Goal: Task Accomplishment & Management: Manage account settings

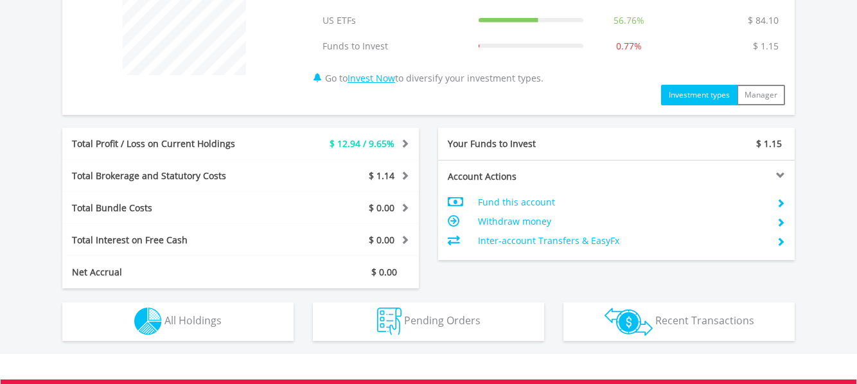
scroll to position [578, 0]
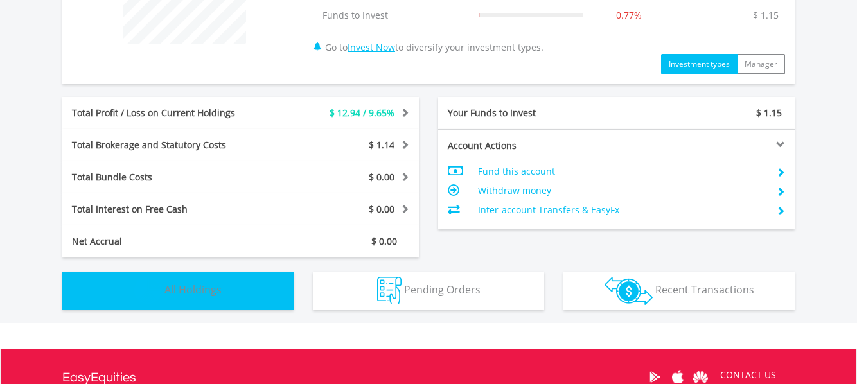
click at [182, 291] on span "All Holdings" at bounding box center [192, 290] width 57 height 14
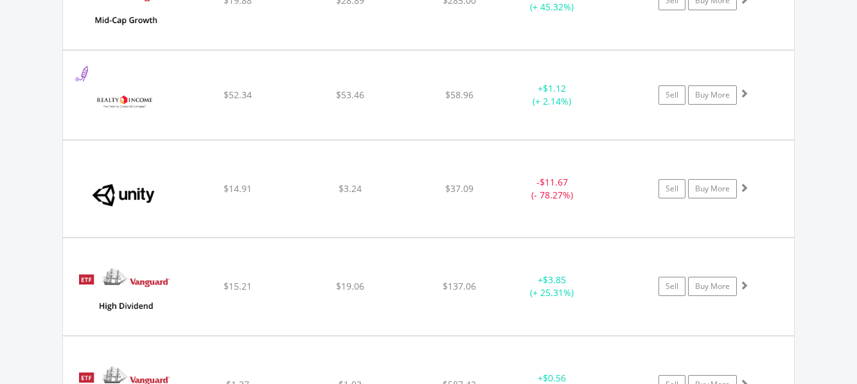
scroll to position [1248, 0]
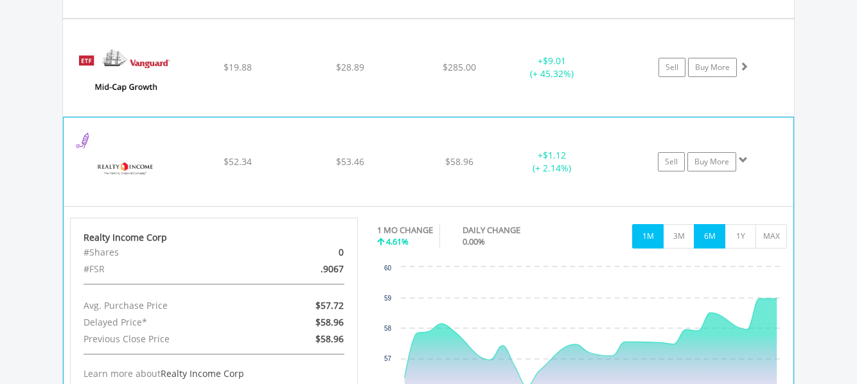
click at [706, 245] on button "6M" at bounding box center [709, 236] width 31 height 24
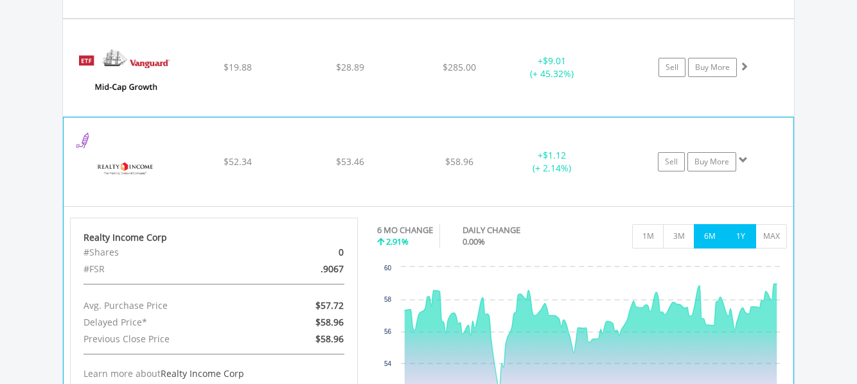
click at [747, 240] on button "1Y" at bounding box center [740, 236] width 31 height 24
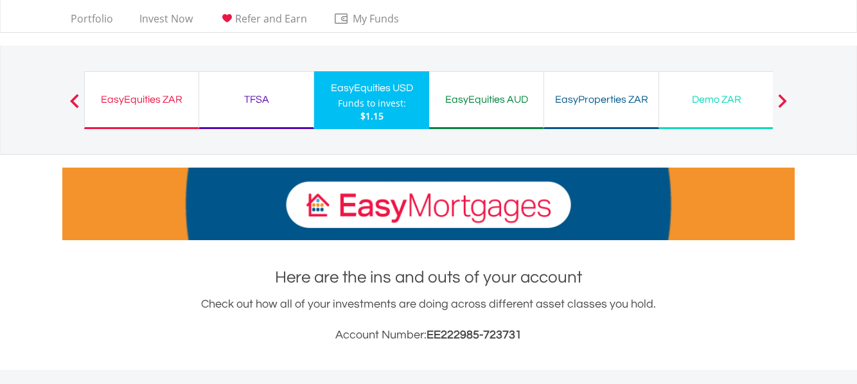
scroll to position [0, 0]
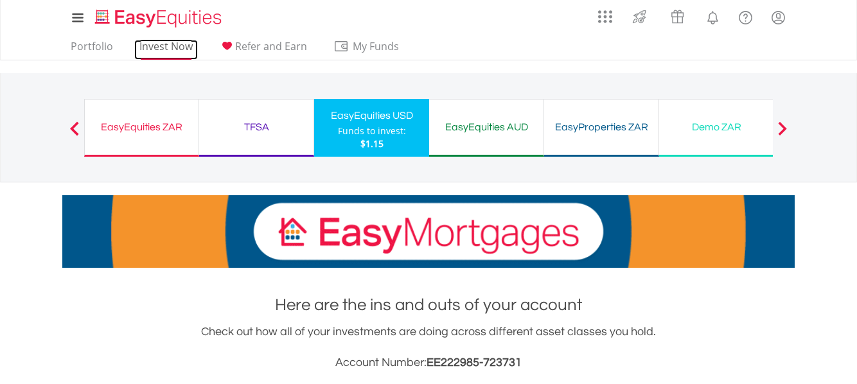
click at [166, 52] on link "Invest Now" at bounding box center [166, 50] width 64 height 20
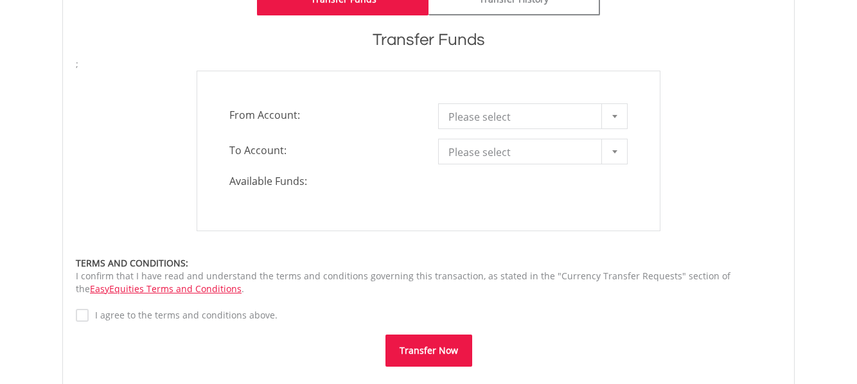
scroll to position [386, 0]
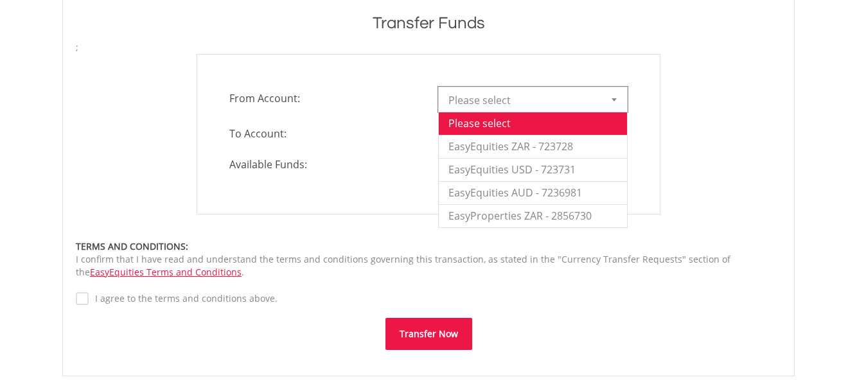
click at [583, 99] on span "Please select" at bounding box center [523, 100] width 150 height 26
click at [571, 141] on li "EasyEquities ZAR - 723728" at bounding box center [533, 146] width 188 height 23
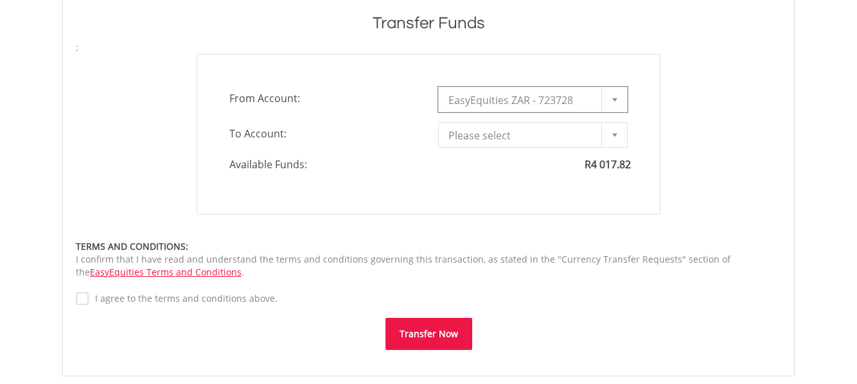
click at [563, 138] on span "Please select" at bounding box center [523, 136] width 150 height 26
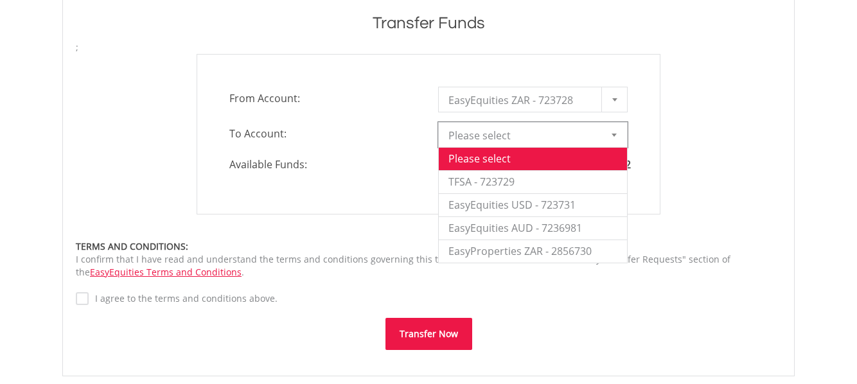
click at [697, 129] on div "**********" at bounding box center [428, 134] width 725 height 161
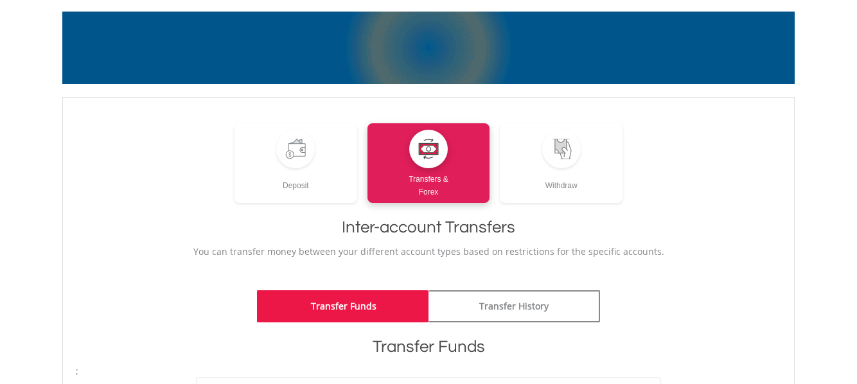
scroll to position [0, 0]
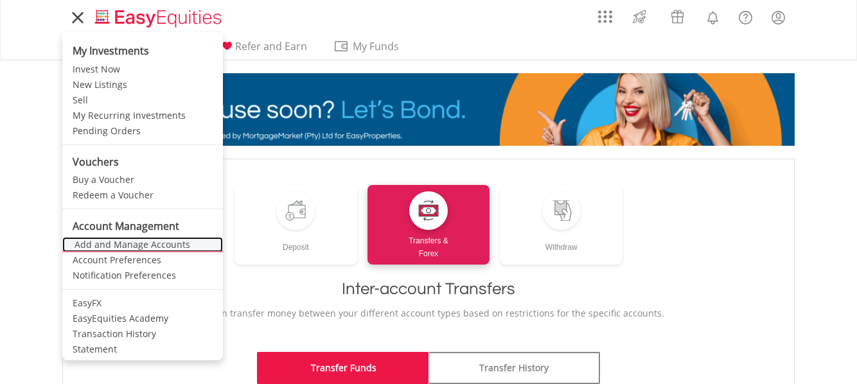
click at [121, 244] on link "Add and Manage Accounts" at bounding box center [142, 244] width 161 height 15
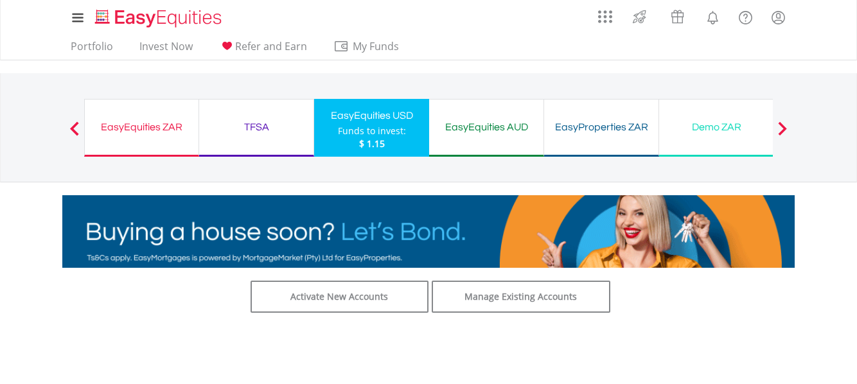
scroll to position [64, 0]
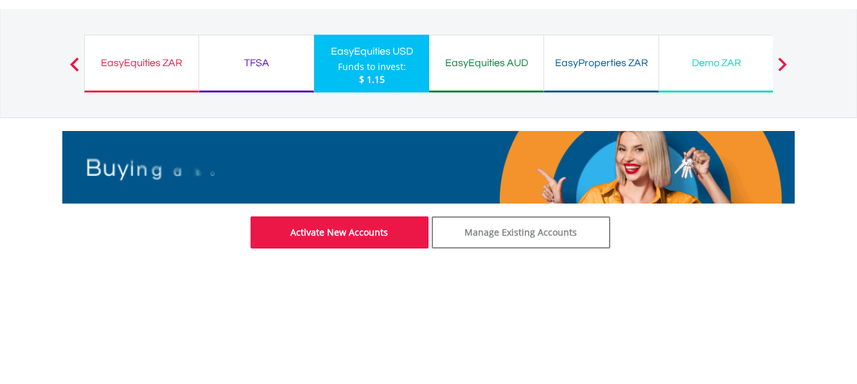
click at [342, 240] on link "Activate New Accounts" at bounding box center [340, 233] width 179 height 32
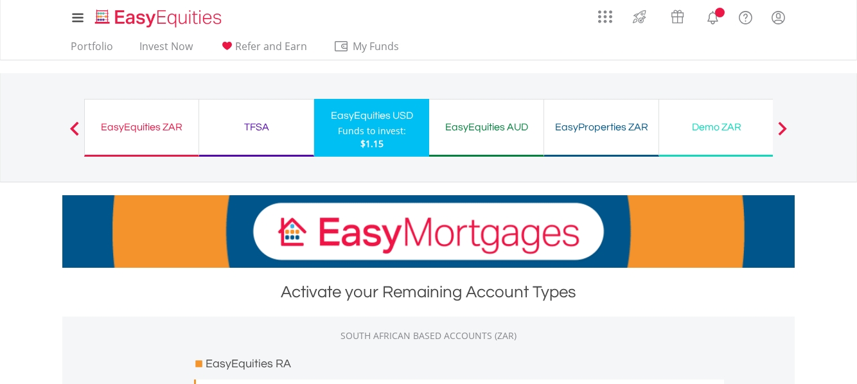
scroll to position [257, 0]
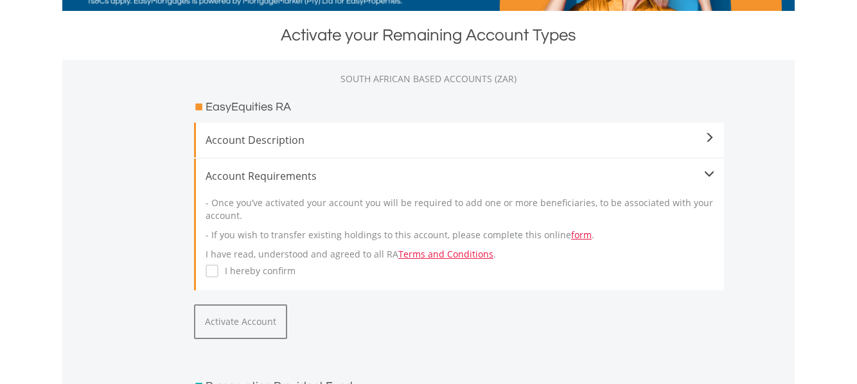
click at [635, 140] on span "Account Description" at bounding box center [460, 139] width 509 height 15
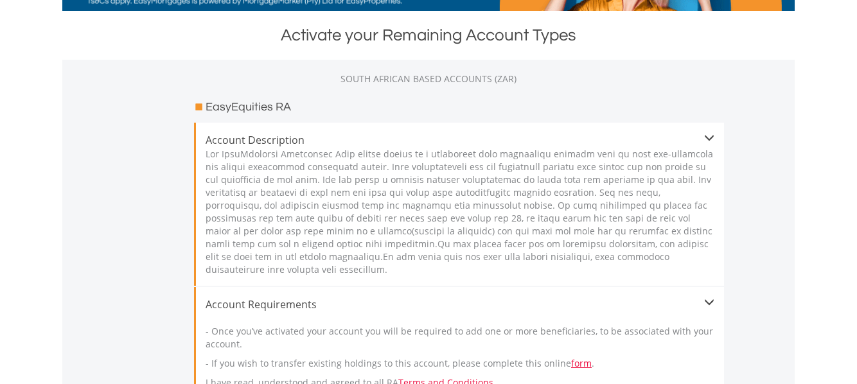
click at [689, 137] on span "Account Description" at bounding box center [460, 139] width 509 height 15
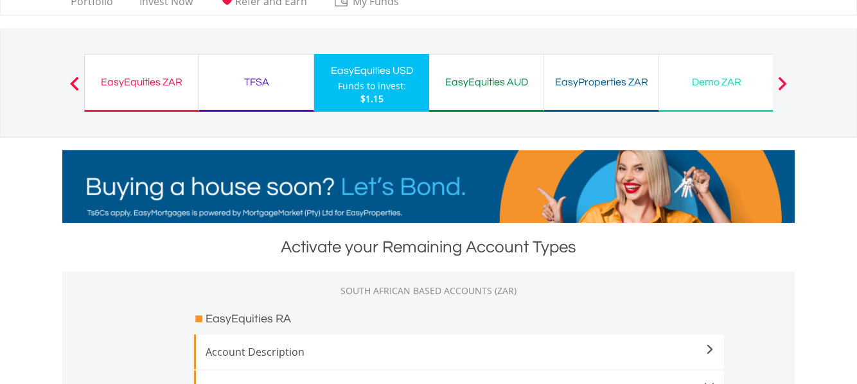
scroll to position [44, 0]
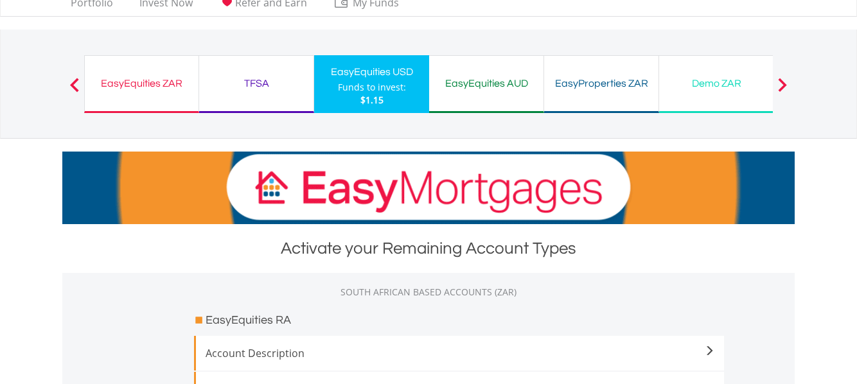
click at [784, 84] on span at bounding box center [782, 85] width 9 height 14
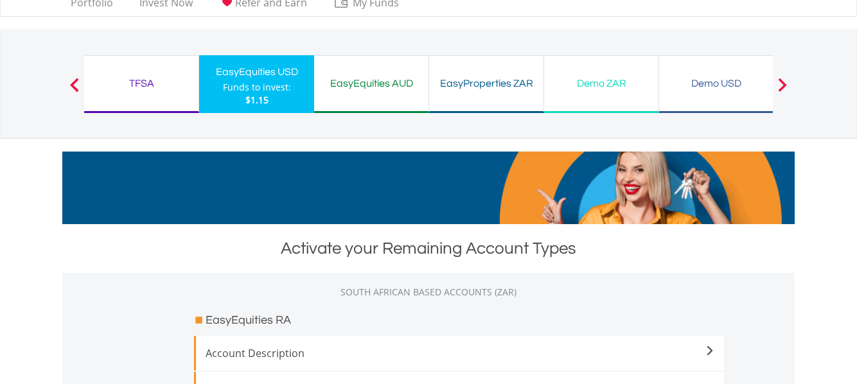
click at [784, 84] on span at bounding box center [782, 85] width 9 height 14
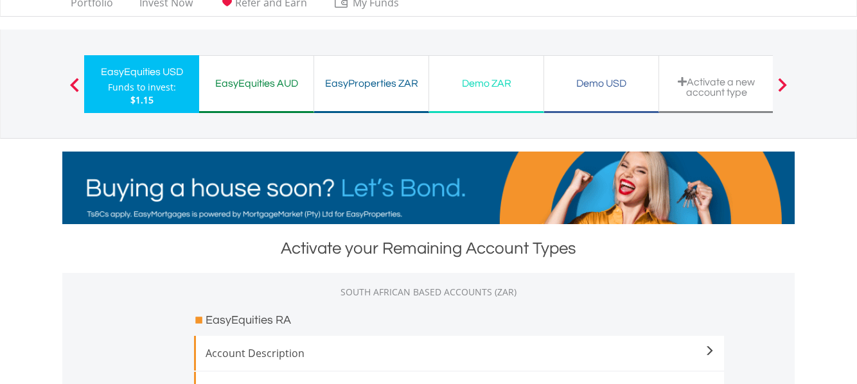
click at [737, 85] on div "Activate a new account type" at bounding box center [716, 86] width 99 height 21
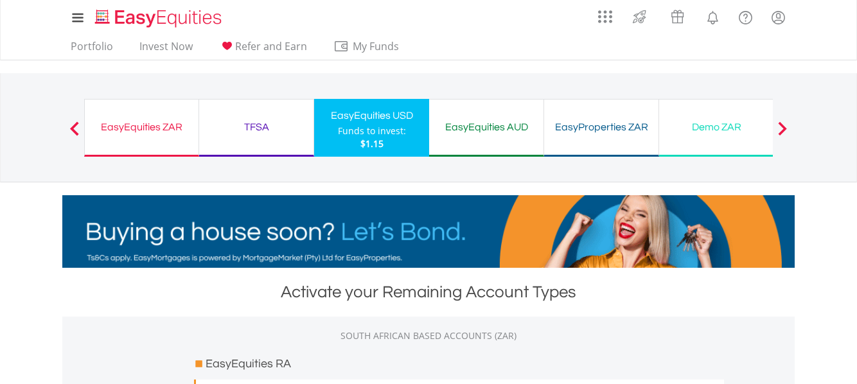
click at [784, 132] on span at bounding box center [782, 128] width 9 height 14
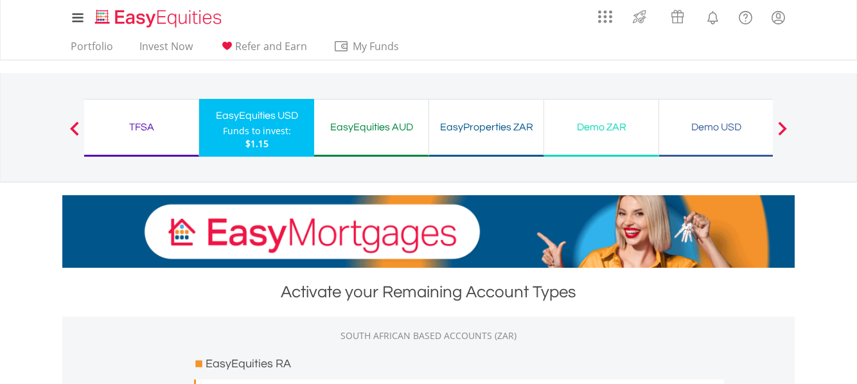
click at [784, 132] on span at bounding box center [782, 128] width 9 height 14
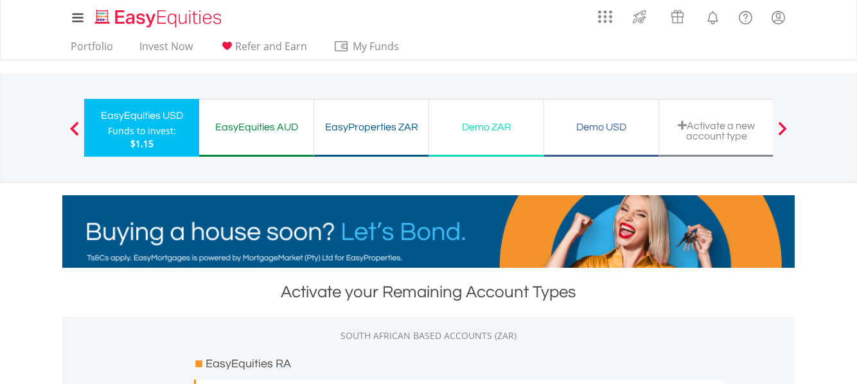
click at [784, 132] on span at bounding box center [782, 128] width 9 height 14
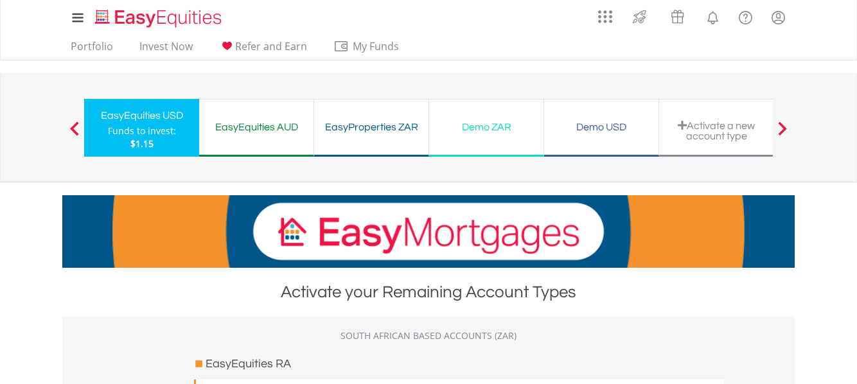
click at [73, 133] on button "Previous" at bounding box center [75, 134] width 26 height 13
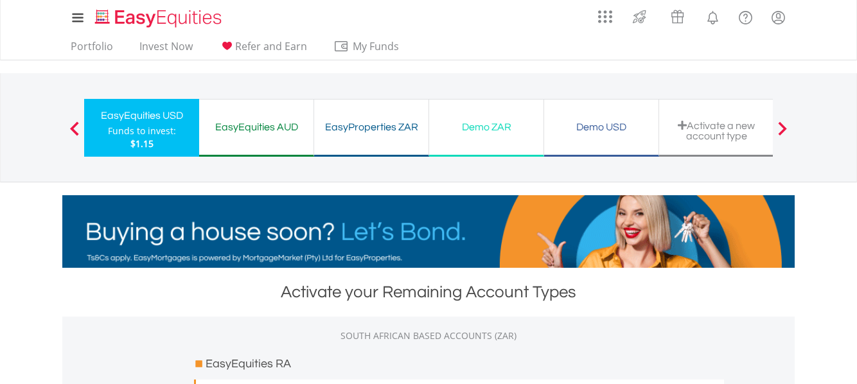
click at [73, 125] on span at bounding box center [74, 128] width 9 height 14
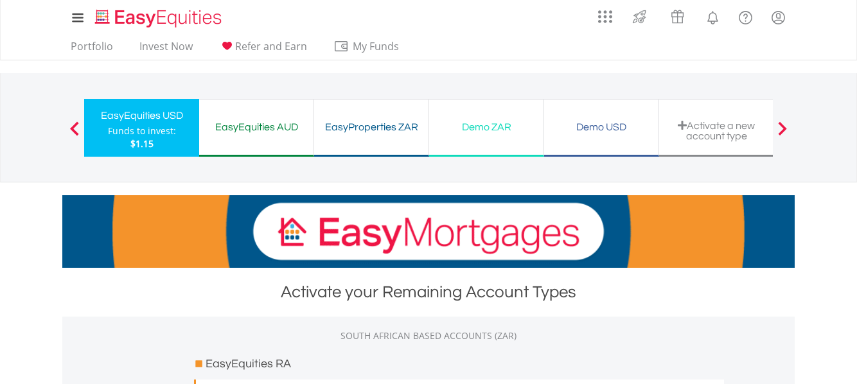
click at [71, 129] on button "Previous" at bounding box center [75, 134] width 26 height 13
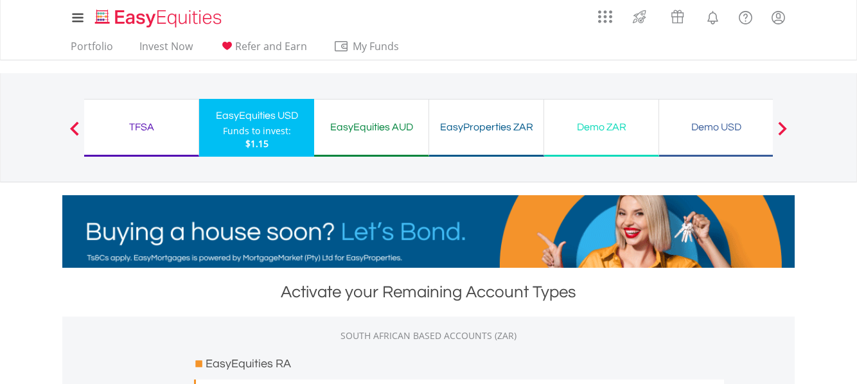
click at [71, 129] on button "Previous" at bounding box center [75, 134] width 26 height 13
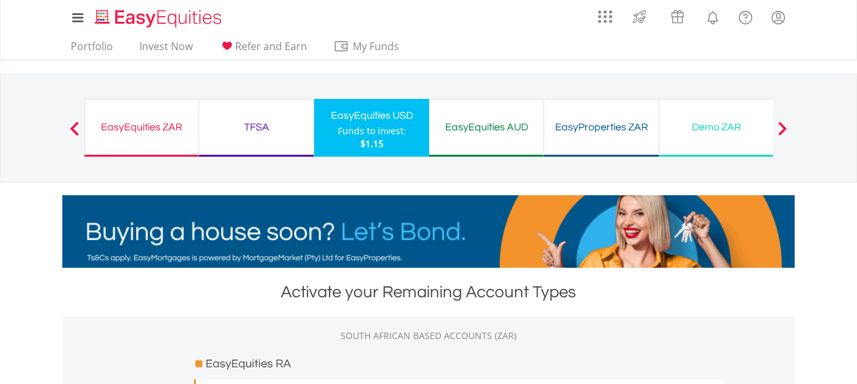
click at [71, 129] on button "Previous" at bounding box center [75, 134] width 26 height 13
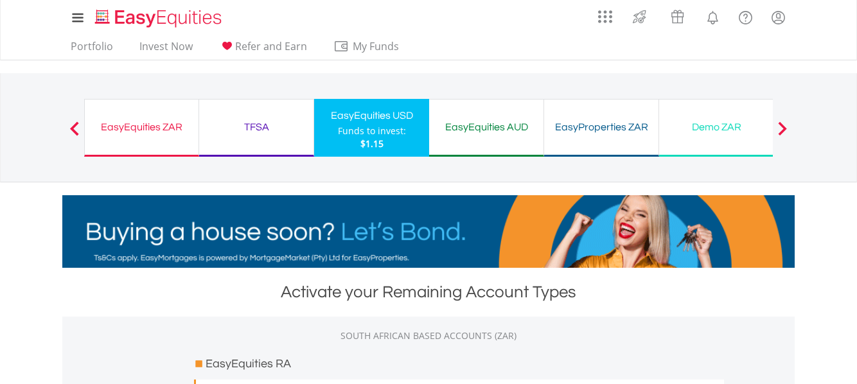
click at [71, 129] on button "Previous" at bounding box center [75, 134] width 26 height 13
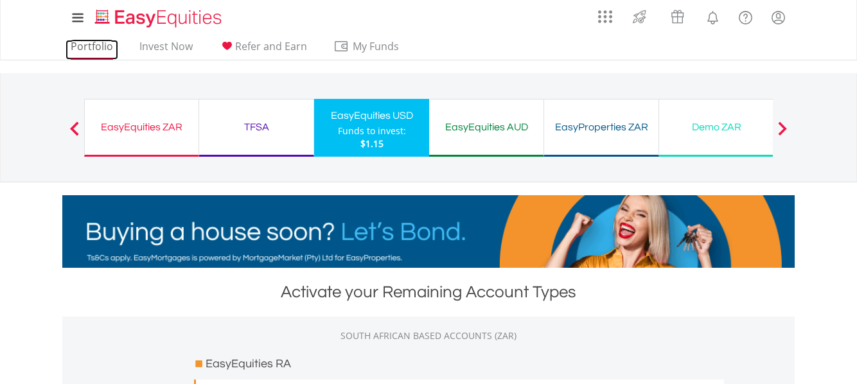
click at [93, 50] on link "Portfolio" at bounding box center [92, 50] width 53 height 20
